Goal: Communication & Community: Answer question/provide support

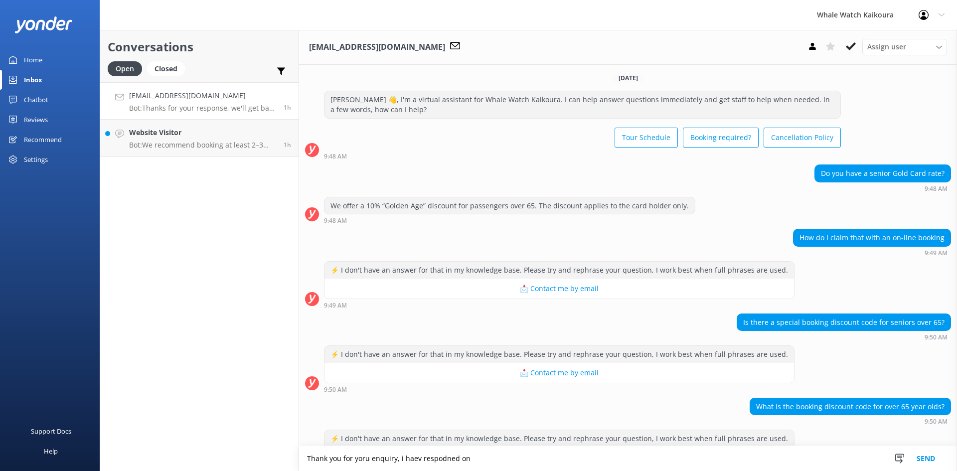
scroll to position [130, 0]
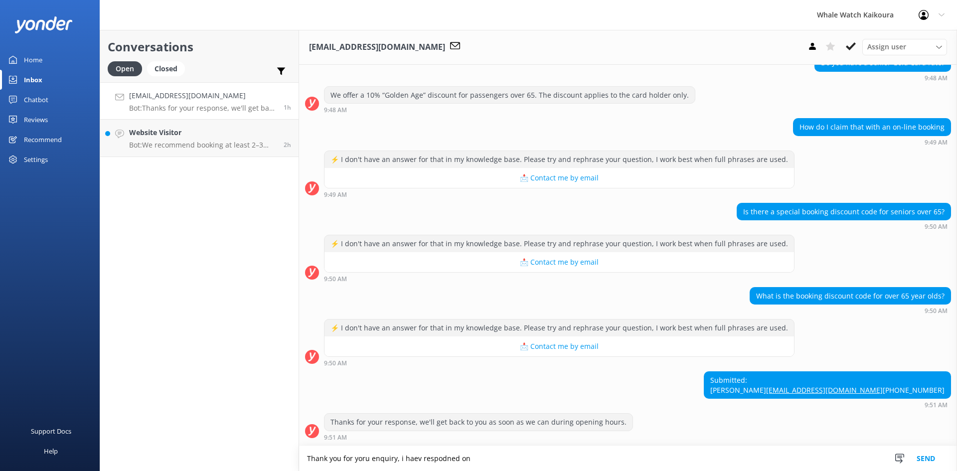
click at [170, 104] on p "Bot: Thanks for your response, we'll get back to you as soon as we can during o…" at bounding box center [202, 108] width 147 height 9
click at [473, 457] on textarea "Thank you for yoru enquiry, i haev respodned on" at bounding box center [628, 458] width 658 height 25
paste textarea "ur enquiry — I have responded via email."
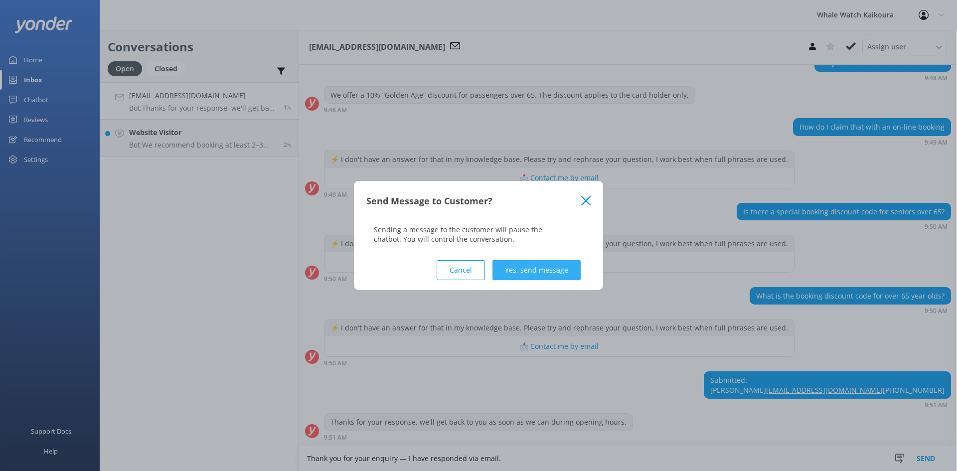
type textarea "Thank you for your enquiry — I have responded via email."
click at [527, 277] on button "Yes, send message" at bounding box center [537, 270] width 88 height 20
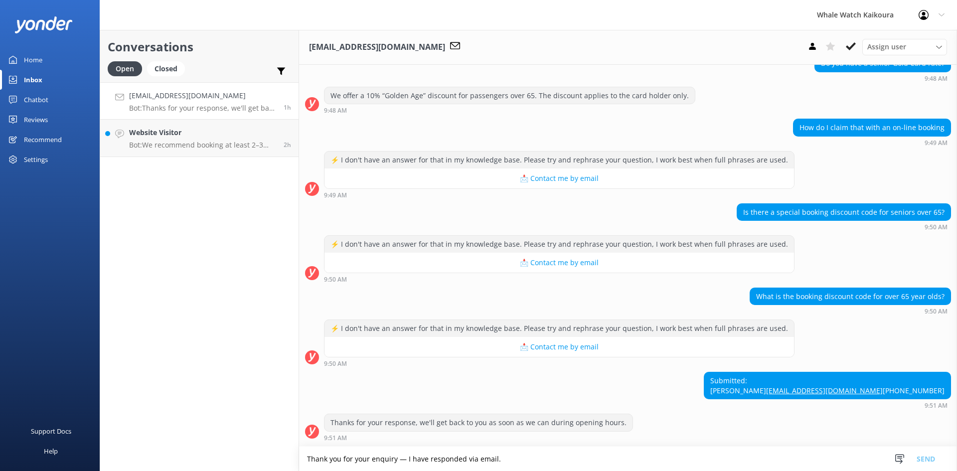
scroll to position [194, 0]
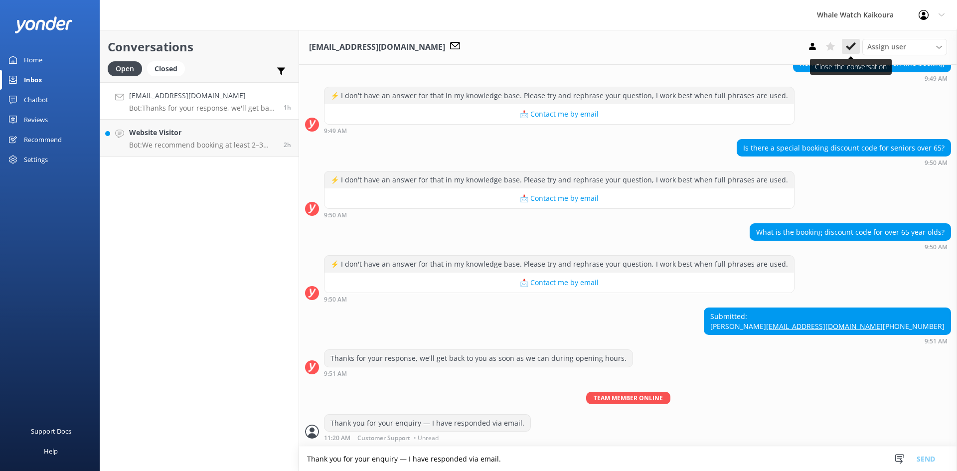
click at [849, 46] on icon at bounding box center [851, 46] width 10 height 10
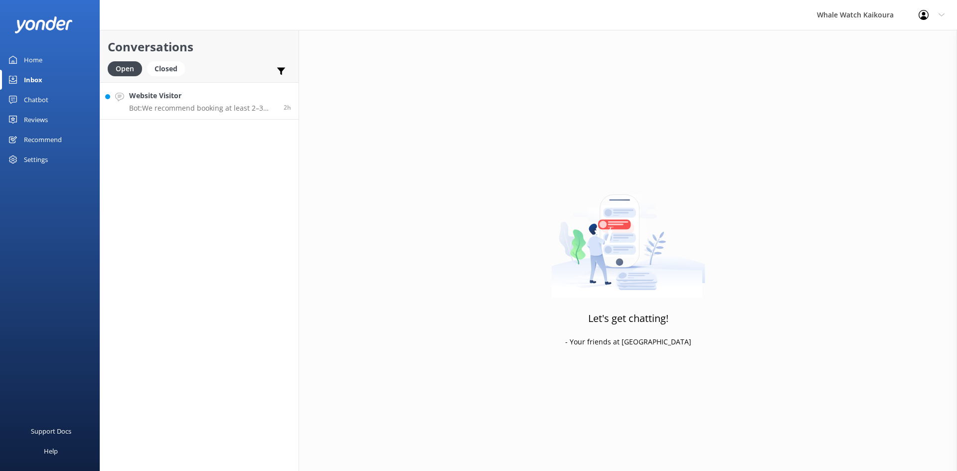
click at [168, 109] on p "Bot: We recommend booking at least 2–3 days in advance to secure your spot, esp…" at bounding box center [202, 108] width 147 height 9
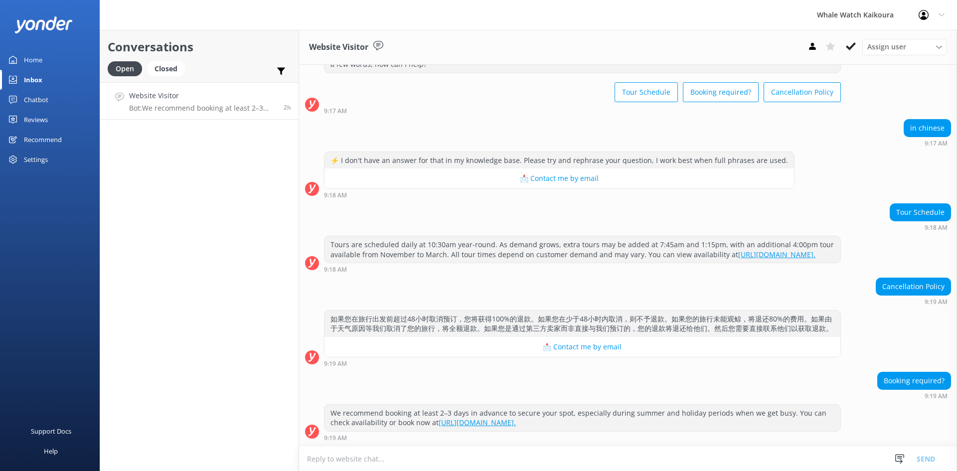
scroll to position [65, 0]
click at [852, 48] on use at bounding box center [851, 46] width 10 height 8
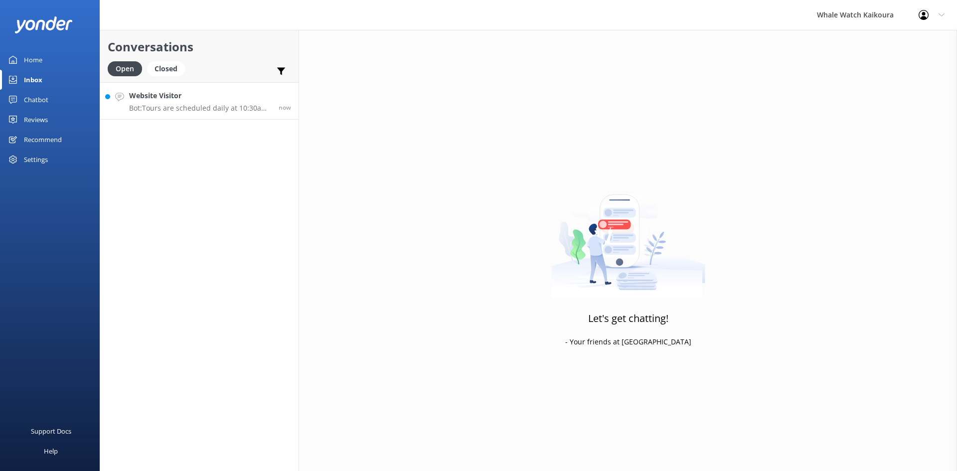
click at [181, 92] on h4 "Website Visitor" at bounding box center [200, 95] width 142 height 11
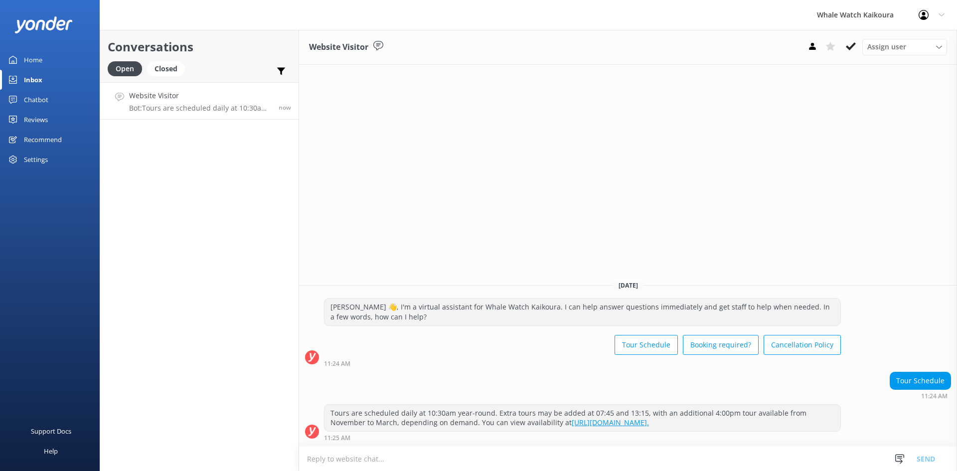
click at [434, 458] on textarea at bounding box center [628, 459] width 658 height 24
paste textarea "My name is [PERSON_NAME]. Is there anything I can help you with?"
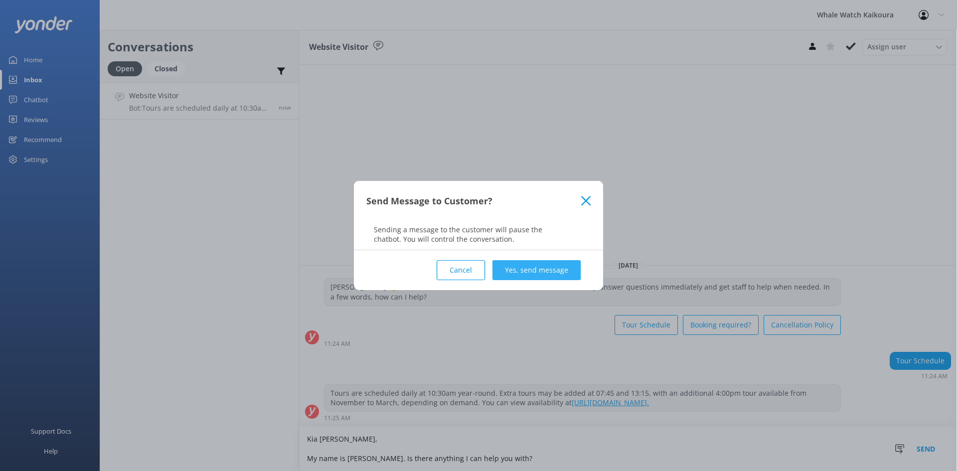
type textarea "Kia [PERSON_NAME], My name is [PERSON_NAME]. Is there anything I can help you w…"
click at [545, 265] on button "Yes, send message" at bounding box center [537, 270] width 88 height 20
